Goal: Entertainment & Leisure: Consume media (video, audio)

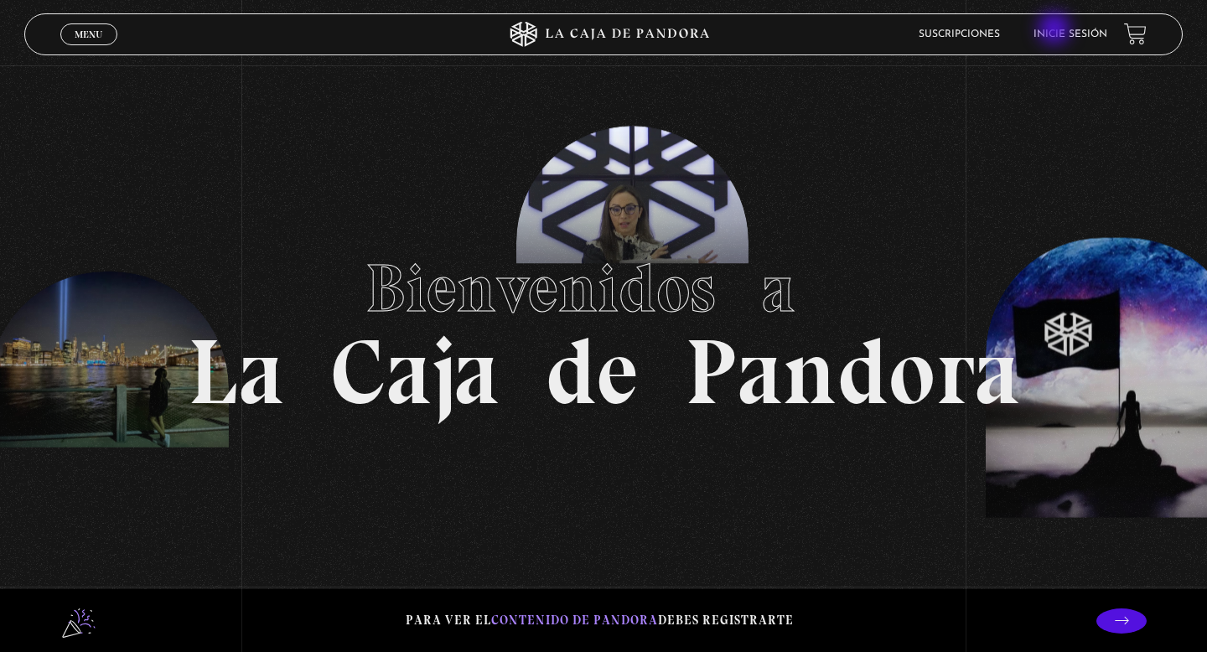
click at [1056, 30] on link "Inicie sesión" at bounding box center [1071, 34] width 74 height 10
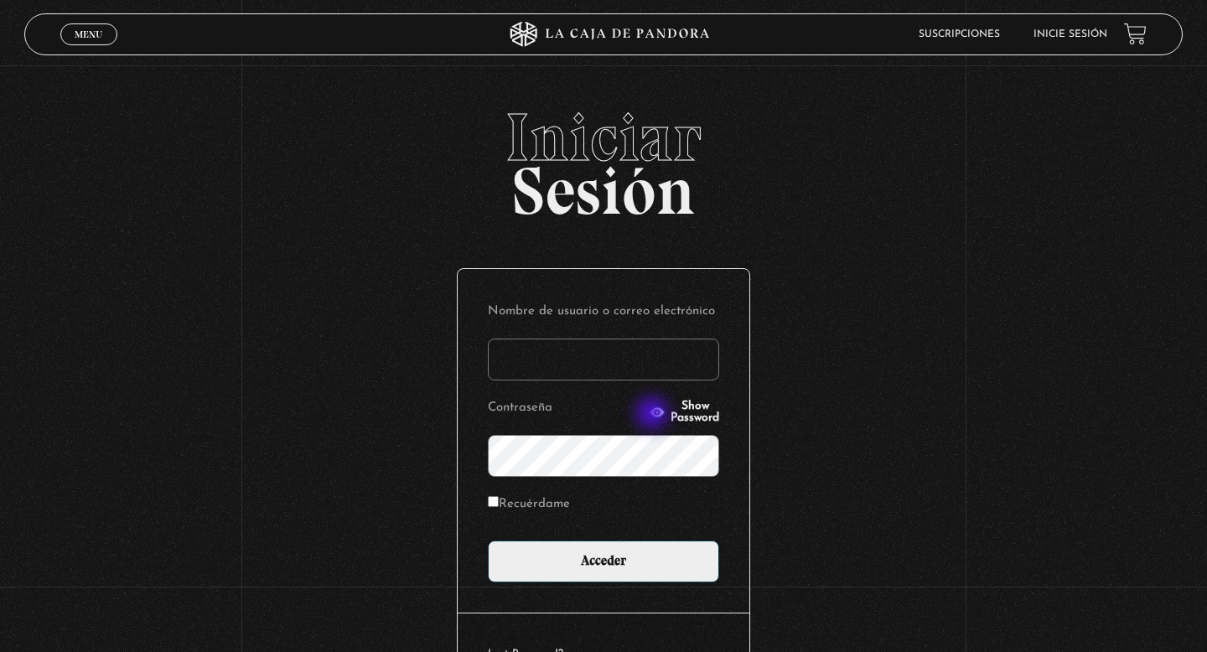
type input "danalv-86@hotmail.com"
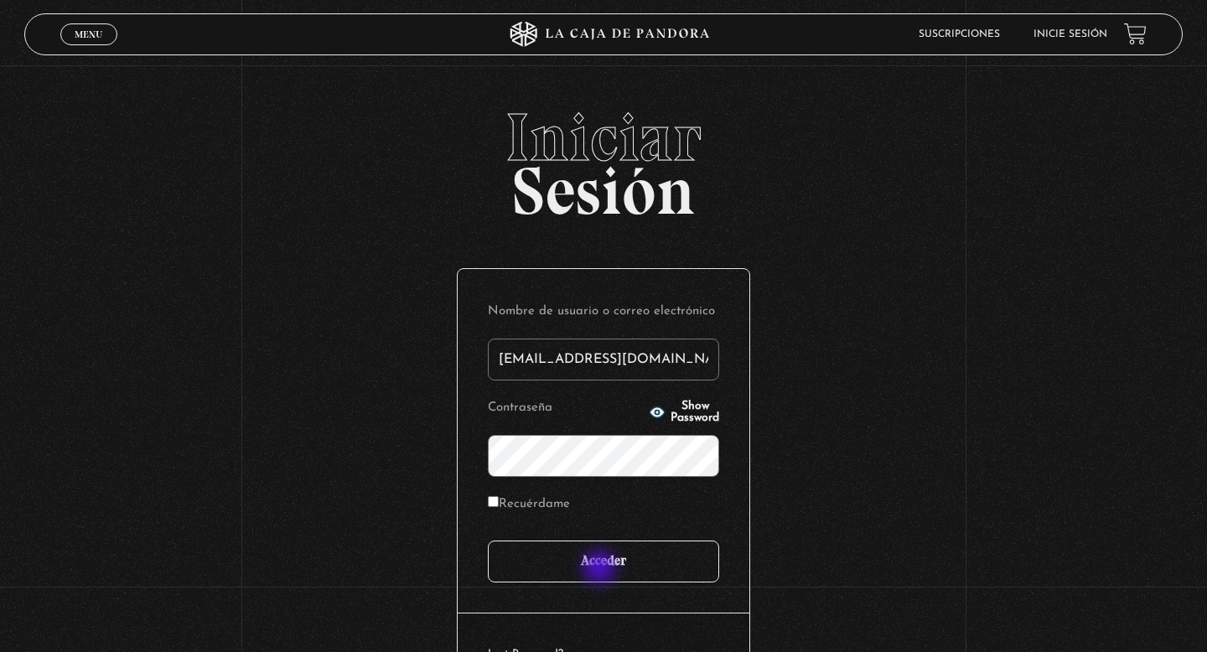
click at [601, 568] on input "Acceder" at bounding box center [603, 562] width 231 height 42
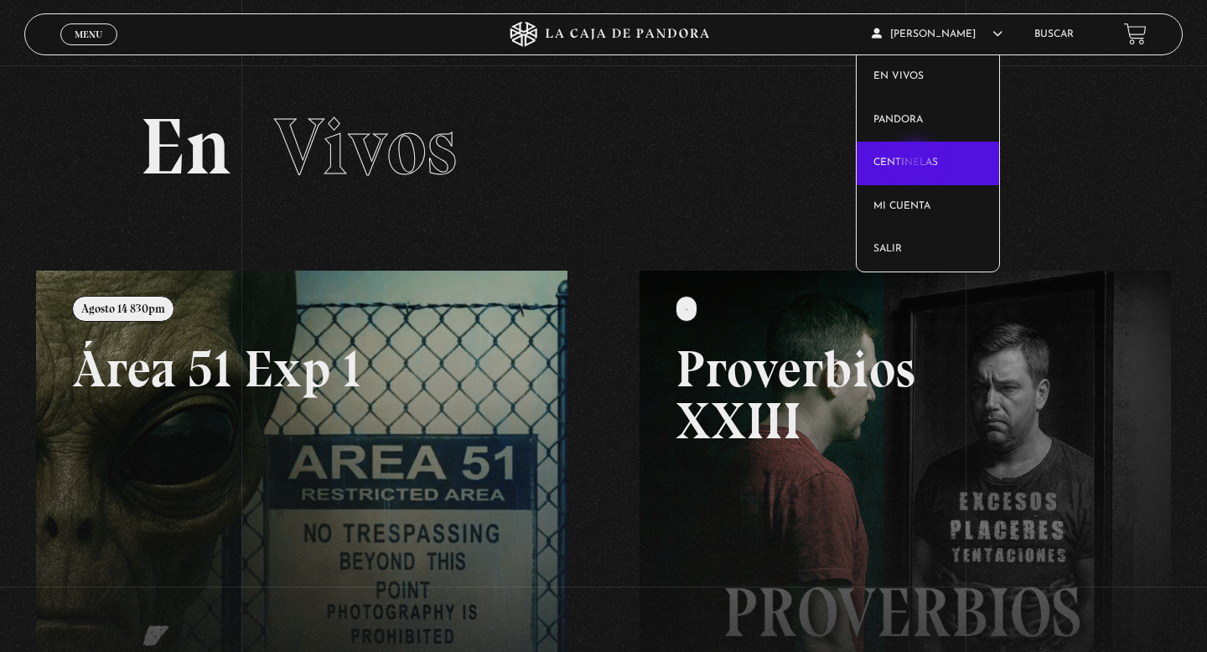
click at [916, 162] on link "Centinelas" at bounding box center [928, 164] width 143 height 44
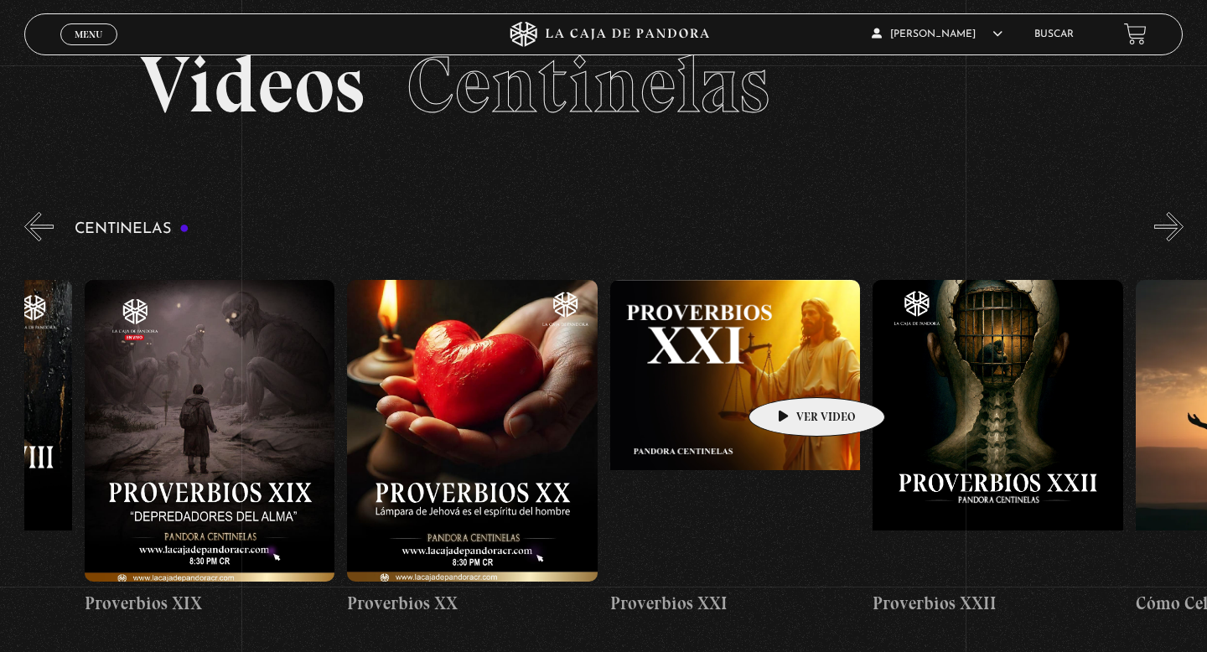
scroll to position [0, 5600]
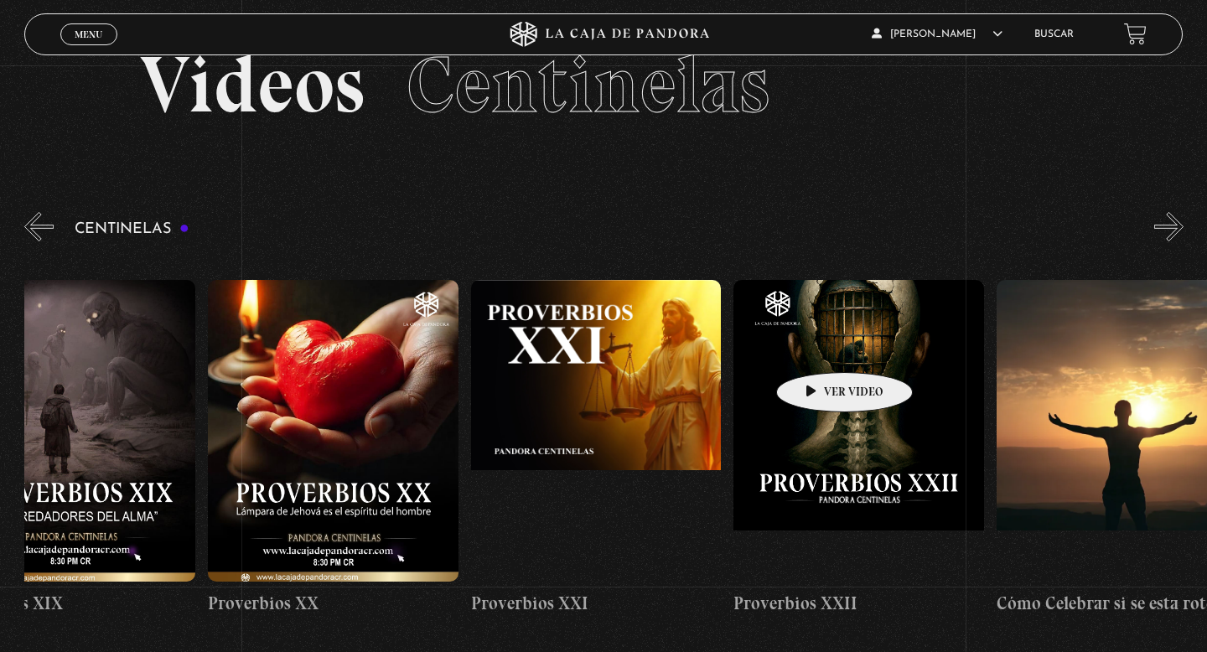
click at [818, 347] on figure at bounding box center [859, 431] width 251 height 302
